Goal: Information Seeking & Learning: Learn about a topic

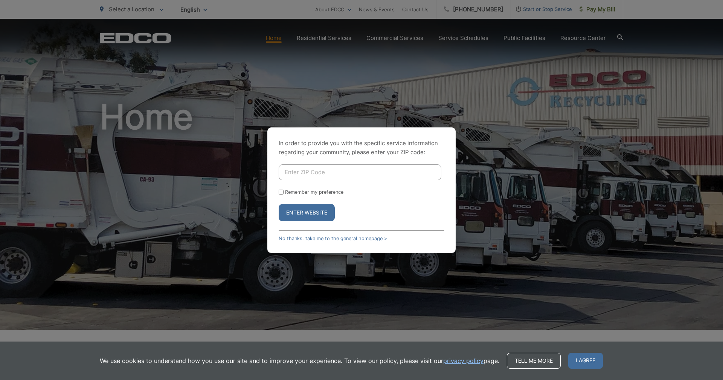
click at [316, 171] on input "Enter ZIP Code" at bounding box center [360, 172] width 163 height 16
type input "92117"
click at [313, 211] on button "Enter Website" at bounding box center [307, 212] width 56 height 17
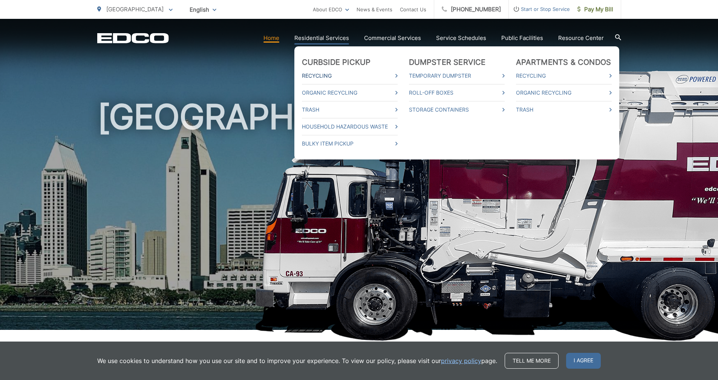
click at [344, 74] on link "Recycling" at bounding box center [350, 75] width 96 height 9
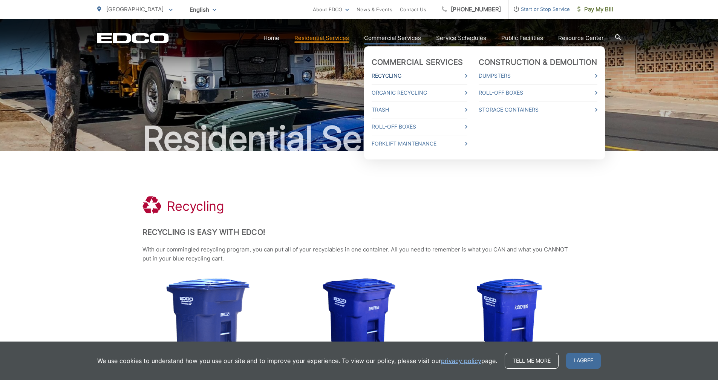
click at [396, 79] on link "Recycling" at bounding box center [419, 75] width 96 height 9
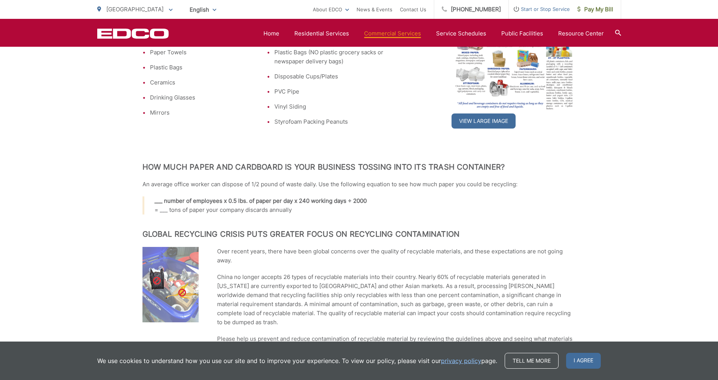
scroll to position [458, 0]
